Goal: Information Seeking & Learning: Find specific fact

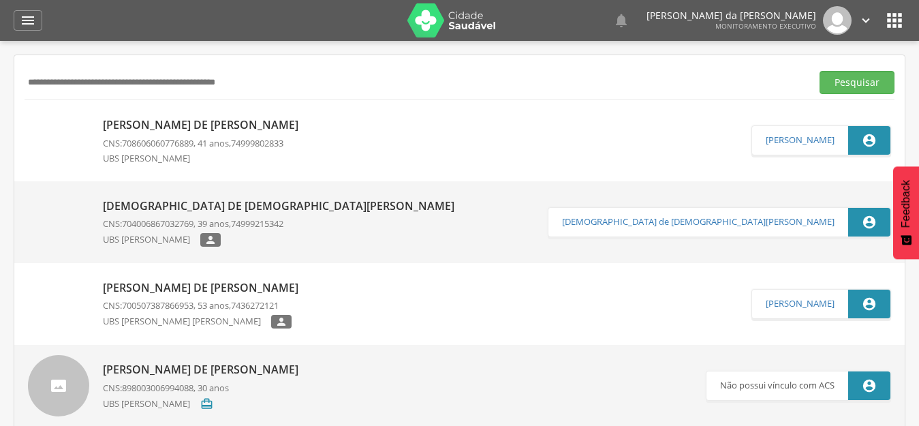
click at [213, 68] on div "Pesquisar" at bounding box center [460, 81] width 870 height 33
click at [212, 80] on input "text" at bounding box center [415, 82] width 781 height 23
type input "*"
click at [820, 71] on button "Pesquisar" at bounding box center [857, 82] width 75 height 23
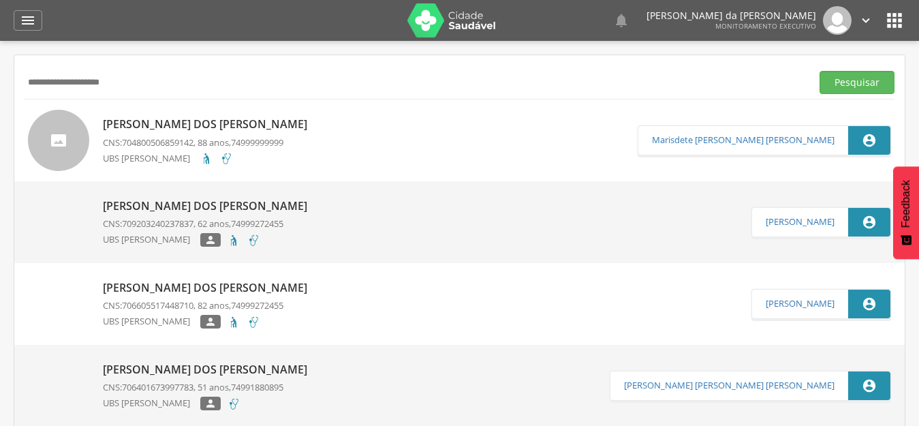
click at [245, 90] on input "**********" at bounding box center [415, 82] width 781 height 23
type input "*"
click at [820, 71] on button "Pesquisar" at bounding box center [857, 82] width 75 height 23
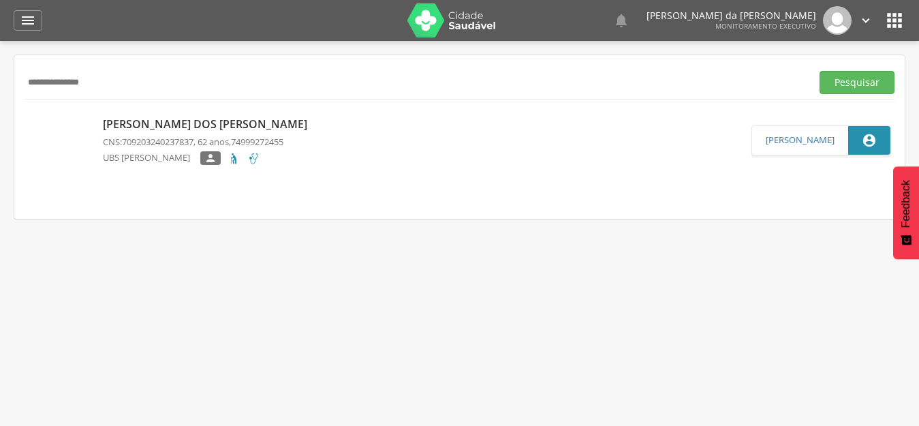
click at [215, 125] on p "[PERSON_NAME] dos [PERSON_NAME]" at bounding box center [208, 124] width 211 height 16
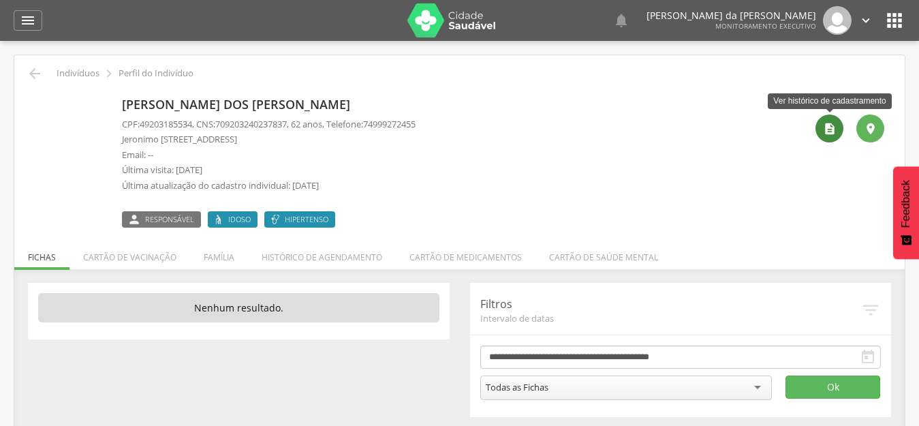
click at [826, 122] on icon "" at bounding box center [830, 129] width 14 height 14
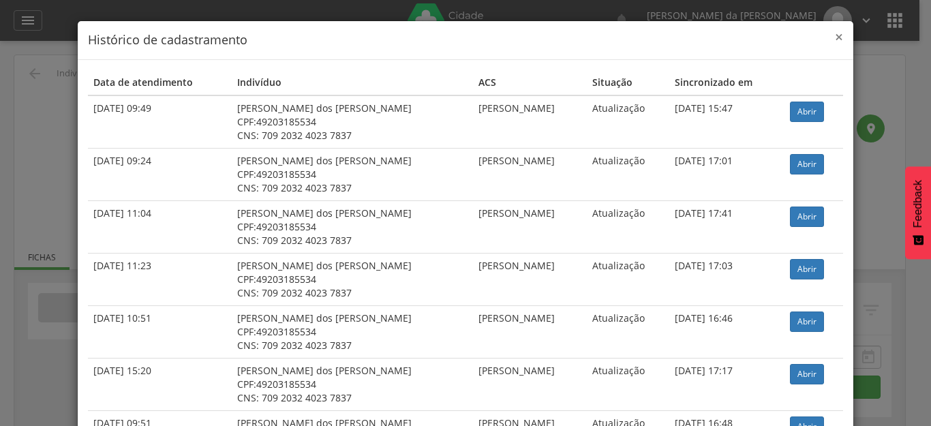
click at [835, 42] on span "×" at bounding box center [839, 36] width 8 height 19
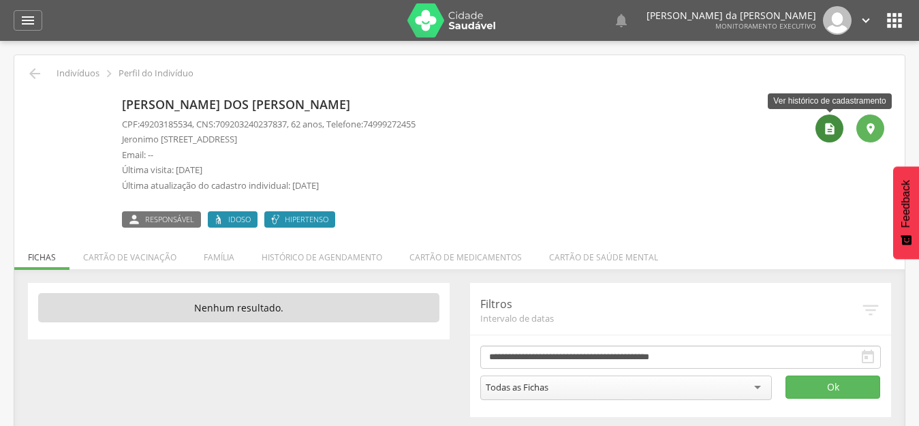
click at [825, 130] on icon "" at bounding box center [830, 129] width 14 height 14
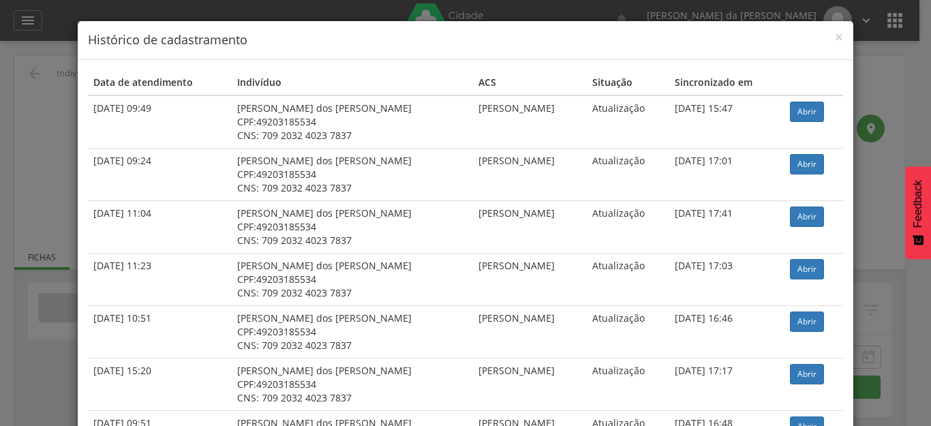
drag, startPoint x: 388, startPoint y: 112, endPoint x: 451, endPoint y: 115, distance: 62.7
click at [473, 115] on td "[PERSON_NAME]" at bounding box center [530, 121] width 114 height 53
click at [835, 37] on span "×" at bounding box center [839, 36] width 8 height 19
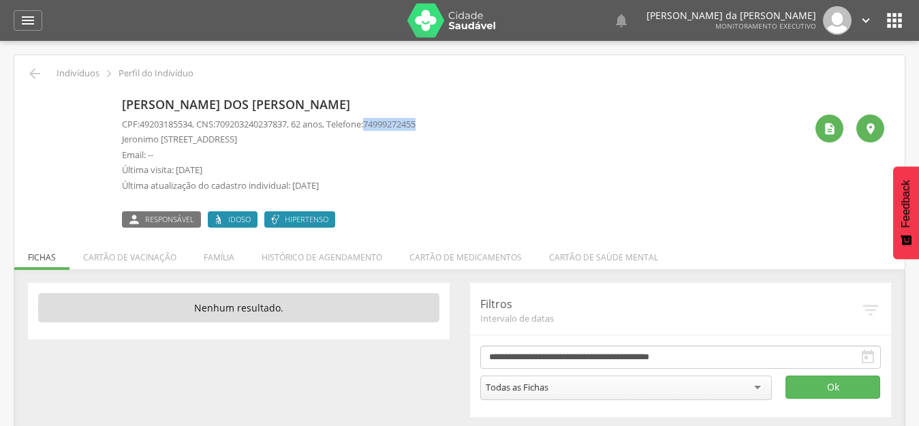
drag, startPoint x: 381, startPoint y: 124, endPoint x: 449, endPoint y: 130, distance: 68.4
click at [449, 130] on div "[PERSON_NAME] dos [PERSON_NAME] CPF: 49203185534 , CNS: [PHONE_NUMBER] , 62 ano…" at bounding box center [463, 160] width 683 height 136
copy span "74999272455"
click at [336, 134] on p "Jeronimo [STREET_ADDRESS]" at bounding box center [269, 139] width 294 height 13
drag, startPoint x: 281, startPoint y: 106, endPoint x: 121, endPoint y: 108, distance: 159.4
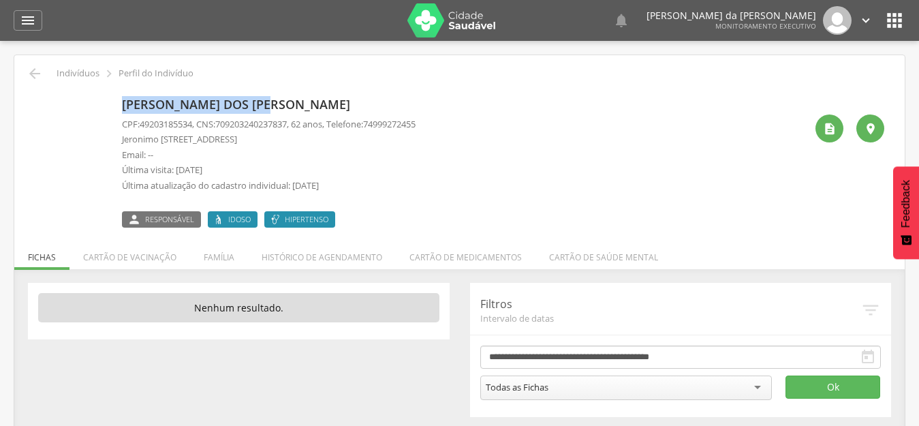
click at [121, 108] on div "[PERSON_NAME] dos [PERSON_NAME] CPF: 49203185534 , CNS: [PHONE_NUMBER] , 62 ano…" at bounding box center [459, 160] width 849 height 136
copy p "[PERSON_NAME] dos [PERSON_NAME]"
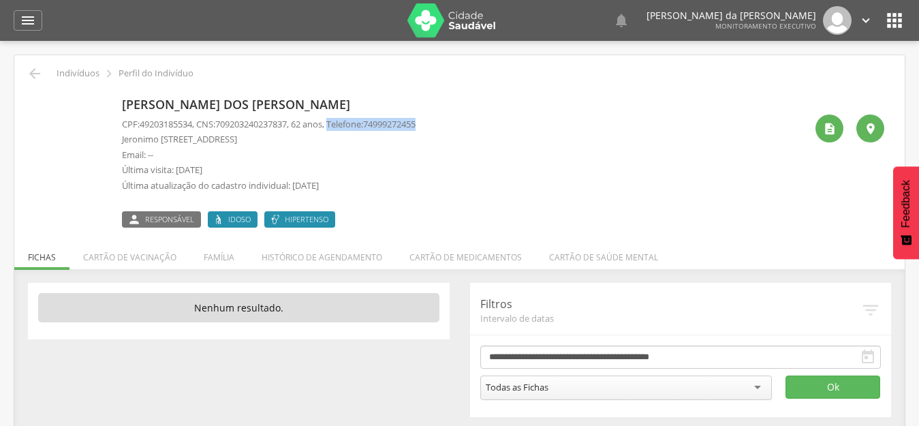
drag, startPoint x: 341, startPoint y: 122, endPoint x: 452, endPoint y: 123, distance: 111.0
click at [452, 123] on div "[PERSON_NAME] dos [PERSON_NAME] CPF: 49203185534 , CNS: [PHONE_NUMBER] , 62 ano…" at bounding box center [463, 160] width 683 height 136
copy p "Telefone: [PHONE_NUMBER]"
click at [22, 80] on div " Indivíduos  Perfil do Indivíduo [PERSON_NAME] dos [PERSON_NAME] CPF: 4920318…" at bounding box center [459, 242] width 890 height 375
click at [37, 69] on icon "" at bounding box center [35, 73] width 16 height 16
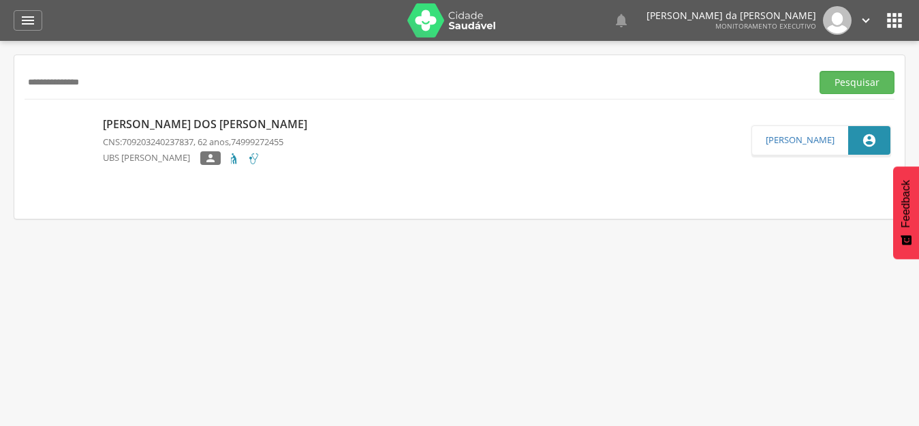
click at [180, 74] on input "**********" at bounding box center [415, 82] width 781 height 23
type input "*"
click at [820, 71] on button "Pesquisar" at bounding box center [857, 82] width 75 height 23
click at [183, 122] on p "[PERSON_NAME] dos [PERSON_NAME]" at bounding box center [208, 124] width 211 height 16
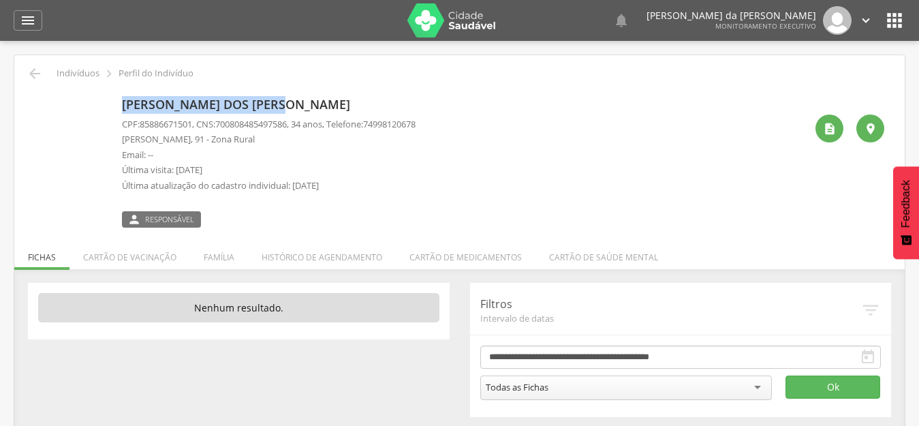
drag, startPoint x: 120, startPoint y: 106, endPoint x: 281, endPoint y: 103, distance: 160.8
click at [281, 103] on div "[PERSON_NAME] dos [PERSON_NAME] CPF: 85886671501 , CNS: [PHONE_NUMBER] , 34 ano…" at bounding box center [459, 160] width 849 height 136
copy p "[PERSON_NAME] dos [PERSON_NAME]"
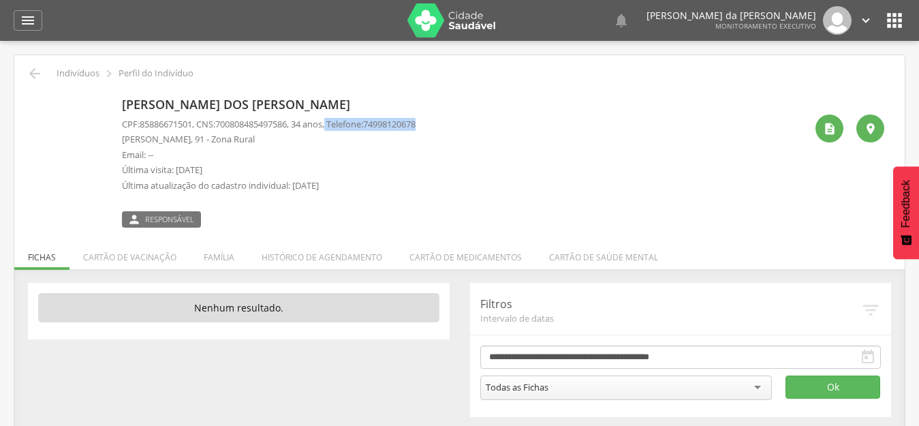
drag, startPoint x: 340, startPoint y: 123, endPoint x: 461, endPoint y: 123, distance: 121.3
click at [461, 123] on div "[PERSON_NAME] dos [PERSON_NAME] CPF: 85886671501 , CNS: [PHONE_NUMBER] , 34 ano…" at bounding box center [463, 160] width 683 height 136
copy p "Telefone: [PHONE_NUMBER]"
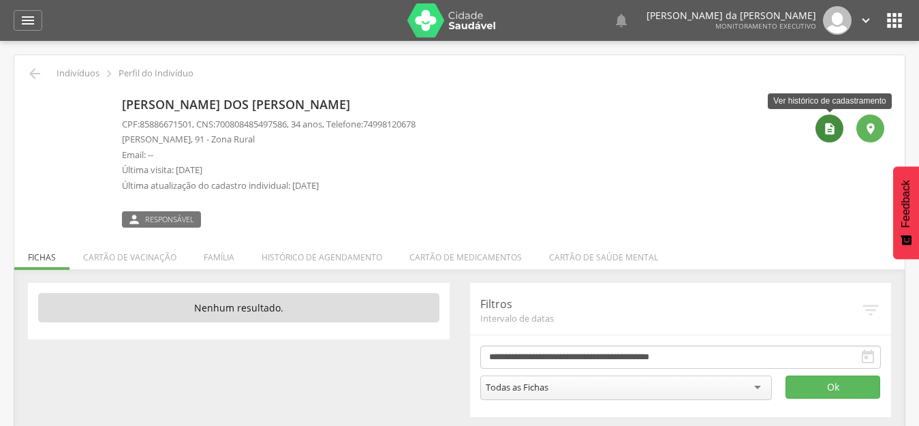
click at [838, 133] on div "" at bounding box center [829, 128] width 28 height 28
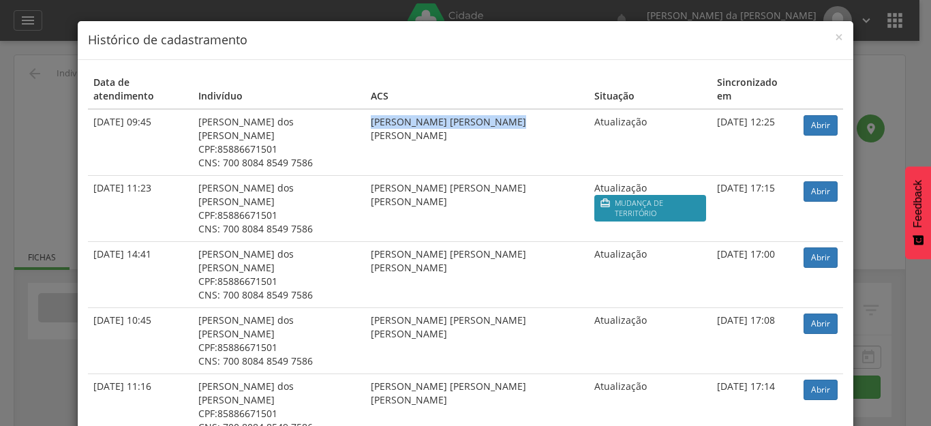
drag, startPoint x: 365, startPoint y: 110, endPoint x: 496, endPoint y: 104, distance: 130.9
click at [496, 109] on td "[PERSON_NAME] [PERSON_NAME] [PERSON_NAME]" at bounding box center [476, 142] width 223 height 67
copy td "[PERSON_NAME] [PERSON_NAME] [PERSON_NAME]"
click at [838, 34] on div "× Histórico de cadastramento" at bounding box center [465, 40] width 775 height 39
click at [836, 34] on span "×" at bounding box center [839, 36] width 8 height 19
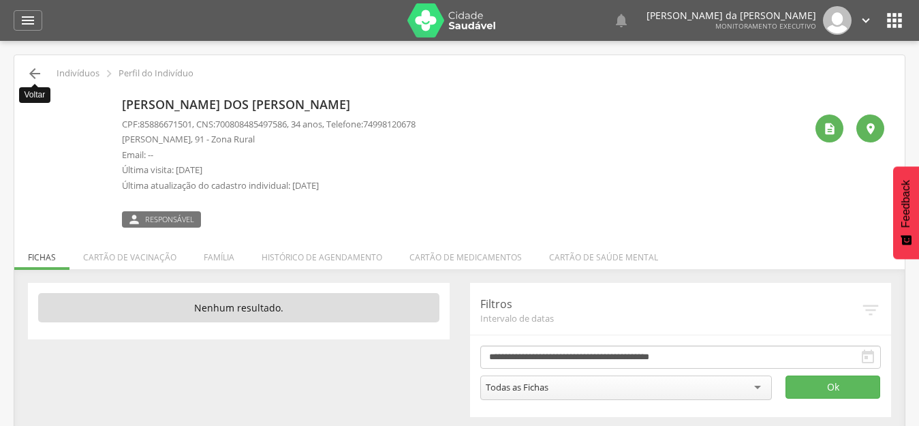
click at [37, 70] on icon "" at bounding box center [35, 73] width 16 height 16
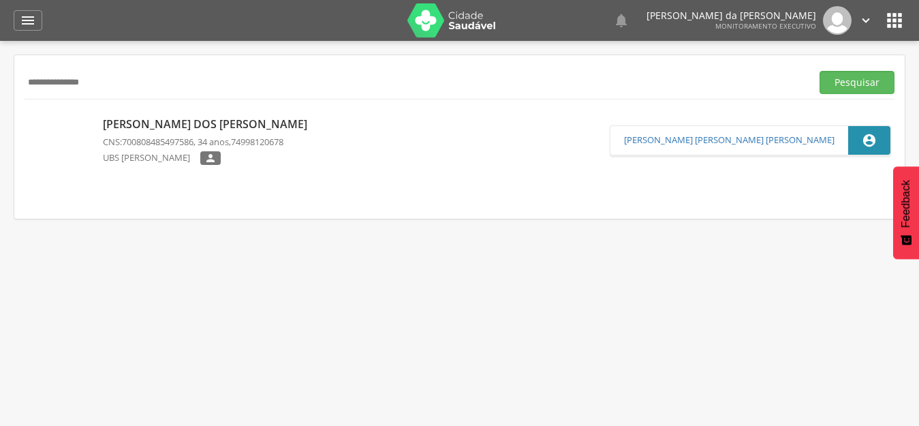
click at [339, 91] on input "**********" at bounding box center [415, 82] width 781 height 23
type input "*"
click at [820, 71] on button "Pesquisar" at bounding box center [857, 82] width 75 height 23
click at [159, 125] on p "[PERSON_NAME] dos [PERSON_NAME]" at bounding box center [208, 125] width 211 height 16
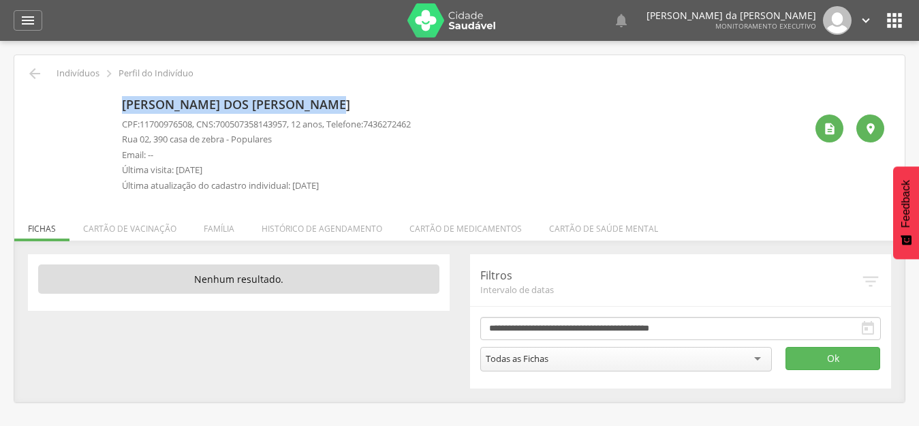
drag, startPoint x: 121, startPoint y: 102, endPoint x: 358, endPoint y: 103, distance: 237.1
click at [358, 103] on div "[PERSON_NAME] dos [PERSON_NAME] CPF: 11700976508 , CNS: [PHONE_NUMBER] , 12 ano…" at bounding box center [459, 145] width 849 height 107
copy p "[PERSON_NAME] dos [PERSON_NAME]"
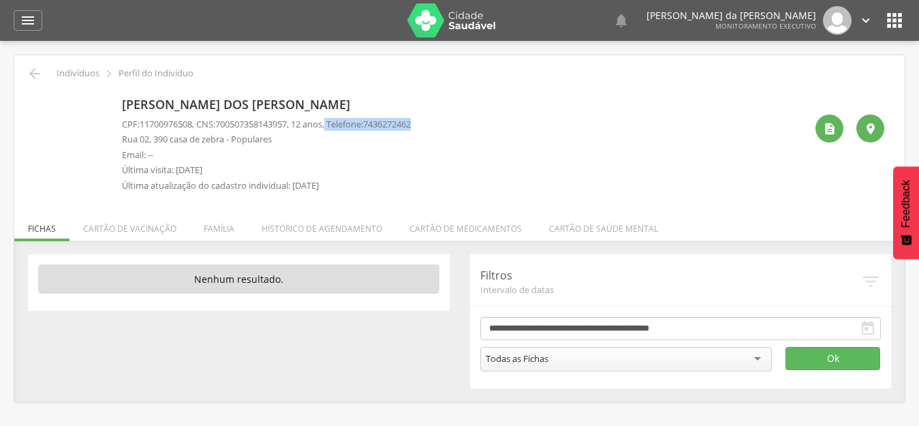
drag, startPoint x: 340, startPoint y: 125, endPoint x: 438, endPoint y: 122, distance: 98.1
click at [438, 122] on div "[PERSON_NAME] dos [PERSON_NAME] CPF: 11700976508 , CNS: [PHONE_NUMBER] , 12 ano…" at bounding box center [463, 145] width 683 height 107
copy p "Telefone: [PHONE_NUMBER]"
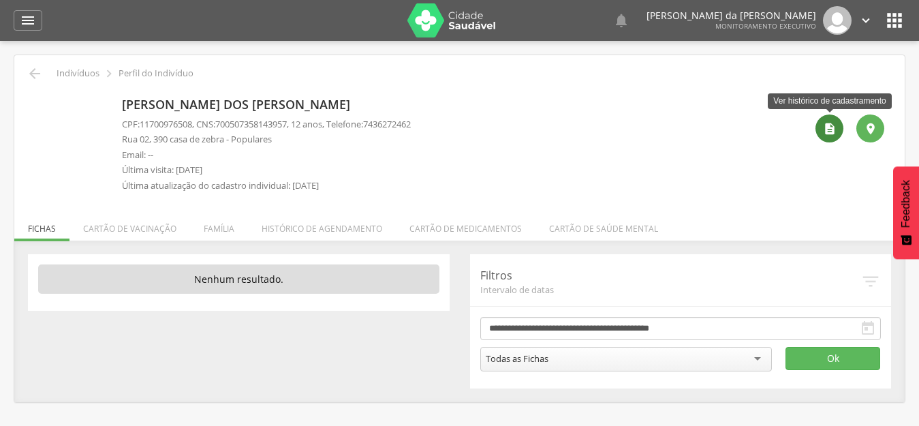
click at [833, 128] on icon "" at bounding box center [830, 129] width 14 height 14
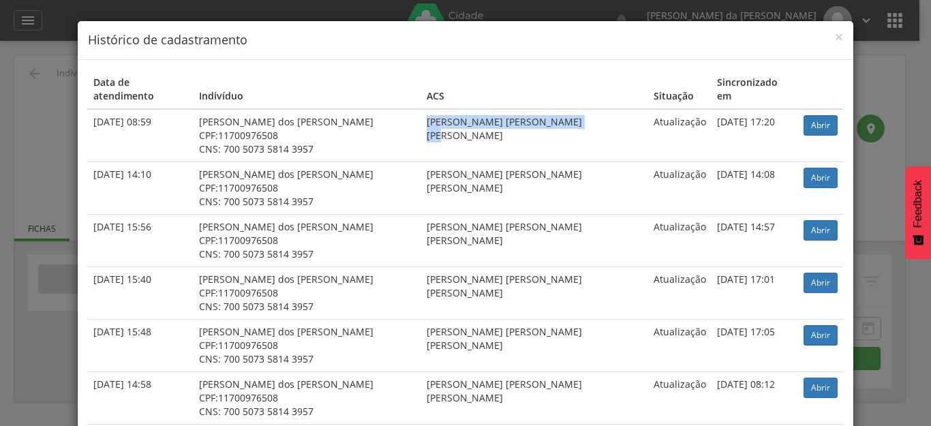
drag, startPoint x: 404, startPoint y: 108, endPoint x: 567, endPoint y: 108, distance: 163.5
click at [567, 109] on td "[PERSON_NAME] [PERSON_NAME] [PERSON_NAME]" at bounding box center [534, 135] width 227 height 53
copy td "[PERSON_NAME] [PERSON_NAME] [PERSON_NAME]"
click at [835, 40] on span "×" at bounding box center [839, 36] width 8 height 19
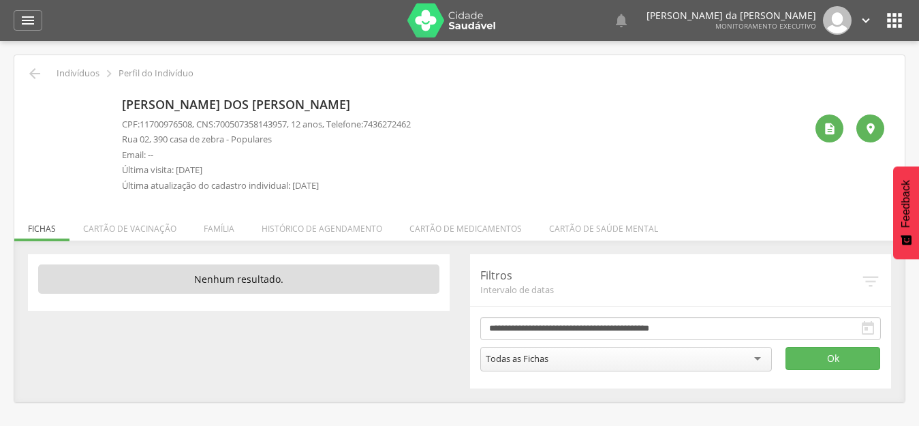
click at [23, 72] on div " Indivíduos  Perfil do Indivíduo [PERSON_NAME] dos [PERSON_NAME] CPF: 1170097…" at bounding box center [459, 228] width 890 height 347
drag, startPoint x: 33, startPoint y: 75, endPoint x: 7, endPoint y: 7, distance: 72.0
click at [32, 72] on icon "" at bounding box center [35, 73] width 16 height 16
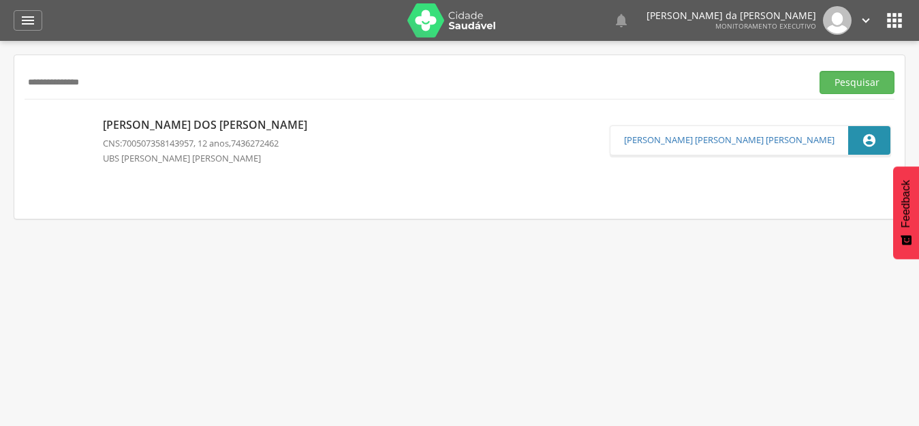
click at [234, 86] on input "**********" at bounding box center [415, 82] width 781 height 23
type input "*"
click at [820, 71] on button "Pesquisar" at bounding box center [857, 82] width 75 height 23
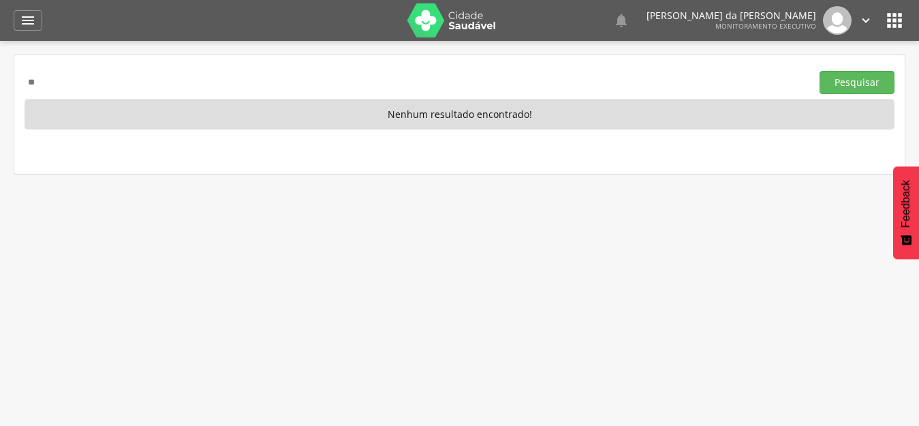
type input "*"
type input "**********"
click at [820, 71] on button "Pesquisar" at bounding box center [857, 82] width 75 height 23
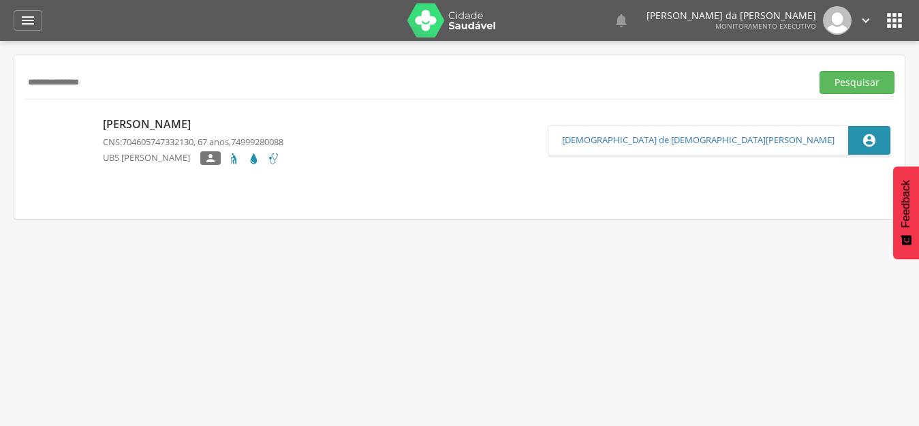
click at [183, 125] on p "[PERSON_NAME]" at bounding box center [193, 124] width 181 height 16
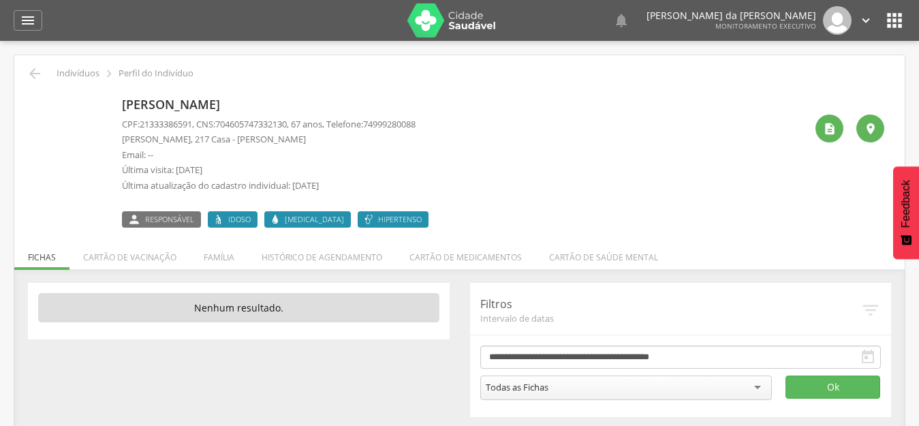
drag, startPoint x: 119, startPoint y: 102, endPoint x: 260, endPoint y: 102, distance: 141.7
click at [260, 102] on div "[PERSON_NAME] CPF: 21333386591 , CNS: [PHONE_NUMBER] , 67 anos, Telefone: 74999…" at bounding box center [459, 160] width 849 height 136
copy p "[PERSON_NAME]"
drag, startPoint x: 341, startPoint y: 121, endPoint x: 469, endPoint y: 121, distance: 128.8
click at [469, 121] on div "[PERSON_NAME] CPF: 21333386591 , CNS: [PHONE_NUMBER] , 67 anos, Telefone: 74999…" at bounding box center [463, 160] width 683 height 136
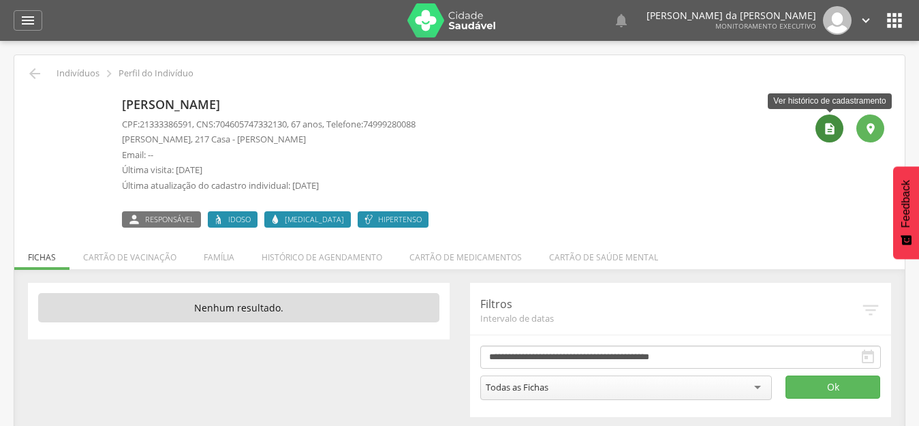
click at [830, 130] on icon "" at bounding box center [830, 129] width 14 height 14
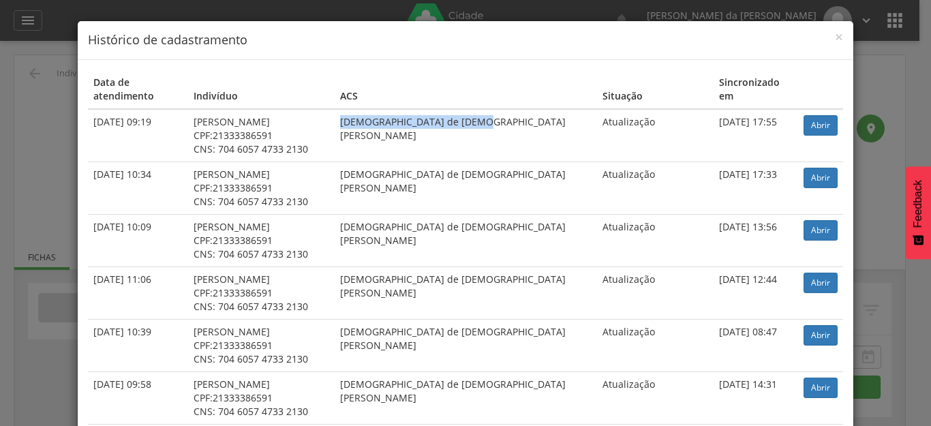
drag, startPoint x: 361, startPoint y: 106, endPoint x: 480, endPoint y: 107, distance: 119.2
click at [480, 109] on td "[DEMOGRAPHIC_DATA] de [DEMOGRAPHIC_DATA][PERSON_NAME]" at bounding box center [465, 135] width 262 height 53
click at [835, 29] on span "×" at bounding box center [839, 36] width 8 height 19
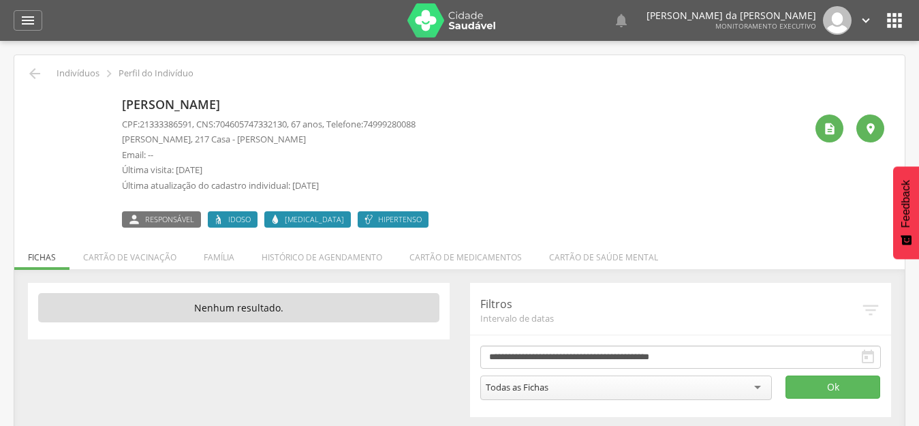
click at [29, 56] on div " Indivíduos  Perfil do Indivíduo [PERSON_NAME] CPF: 21333386591 , CNS: [PHONE…" at bounding box center [459, 242] width 890 height 375
click at [29, 67] on icon "" at bounding box center [35, 73] width 16 height 16
